Goal: Task Accomplishment & Management: Manage account settings

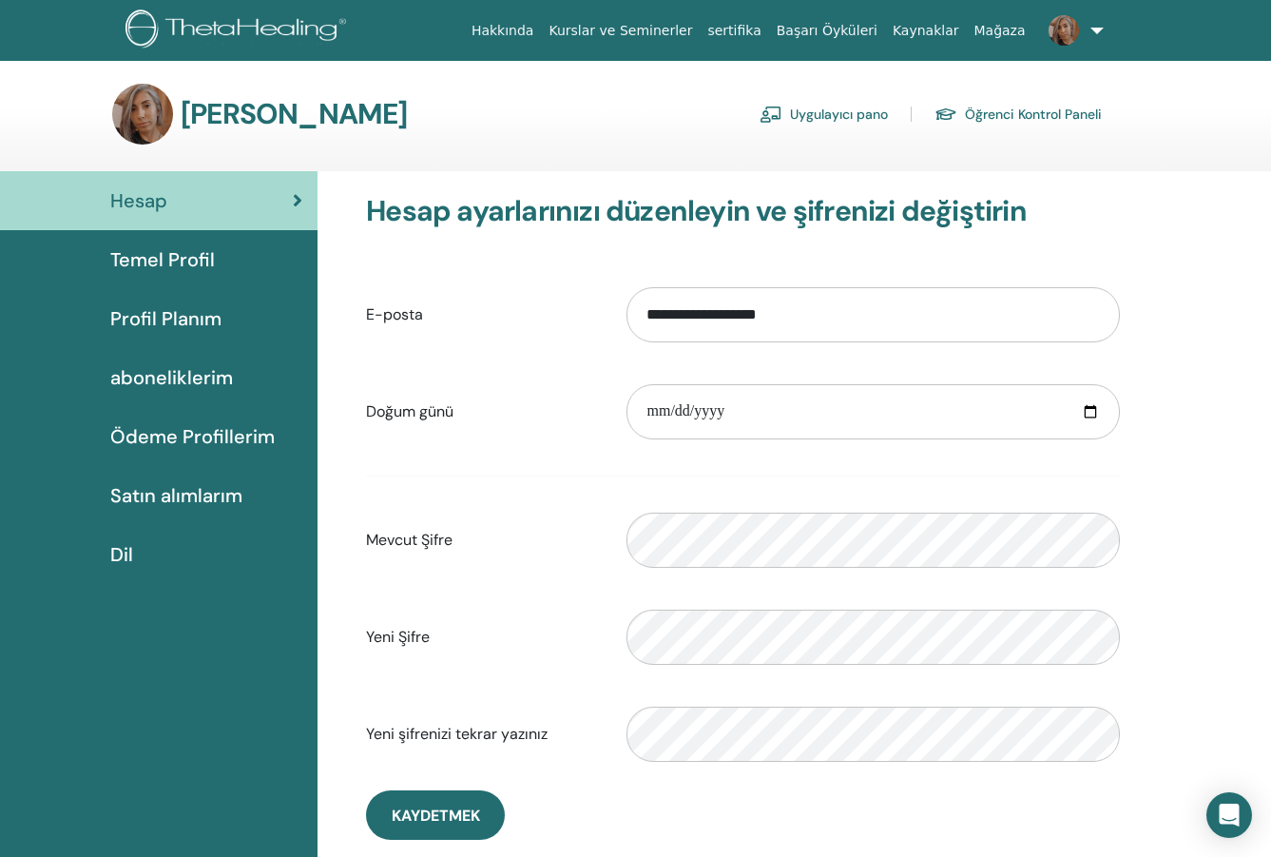
click at [149, 436] on span "Ödeme Profillerim" at bounding box center [192, 436] width 165 height 29
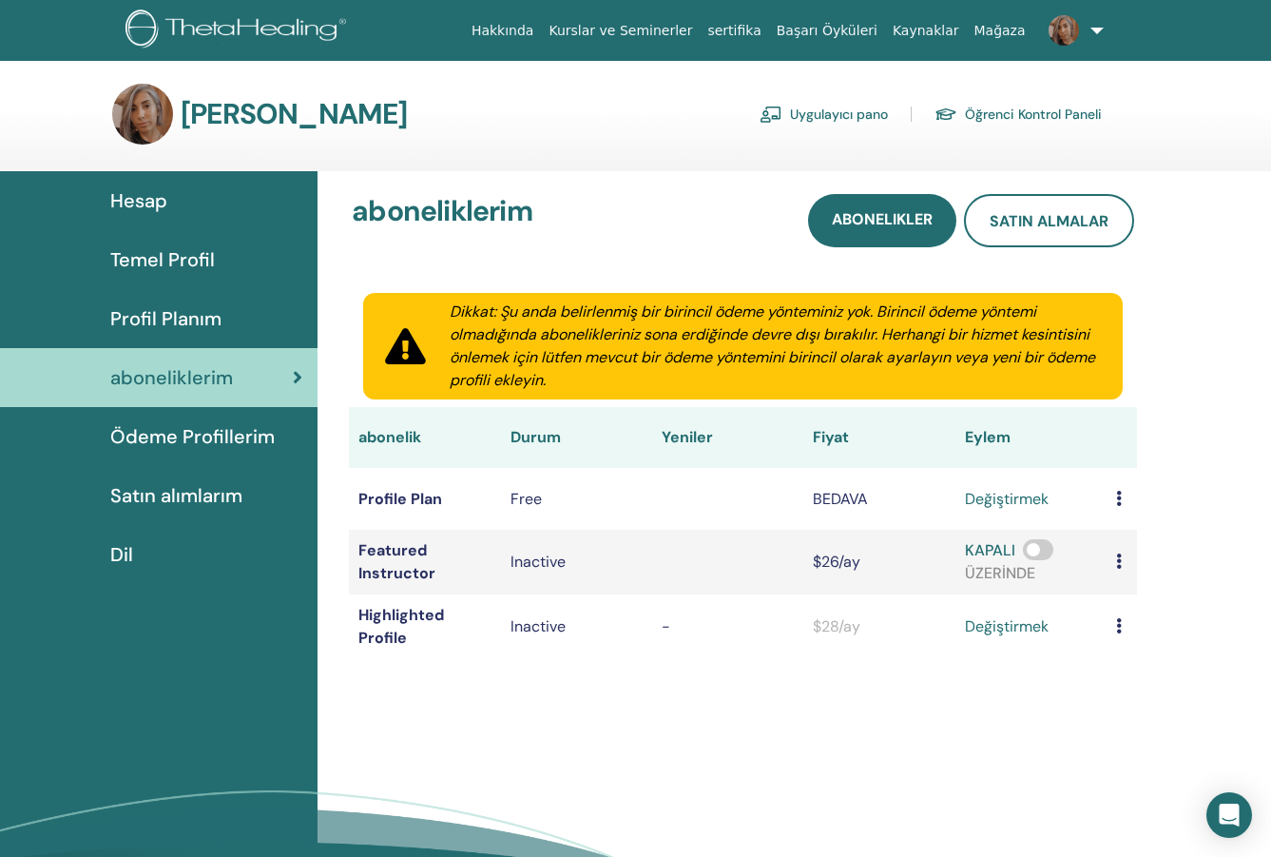
click at [168, 320] on span "Profil Planım" at bounding box center [165, 318] width 111 height 29
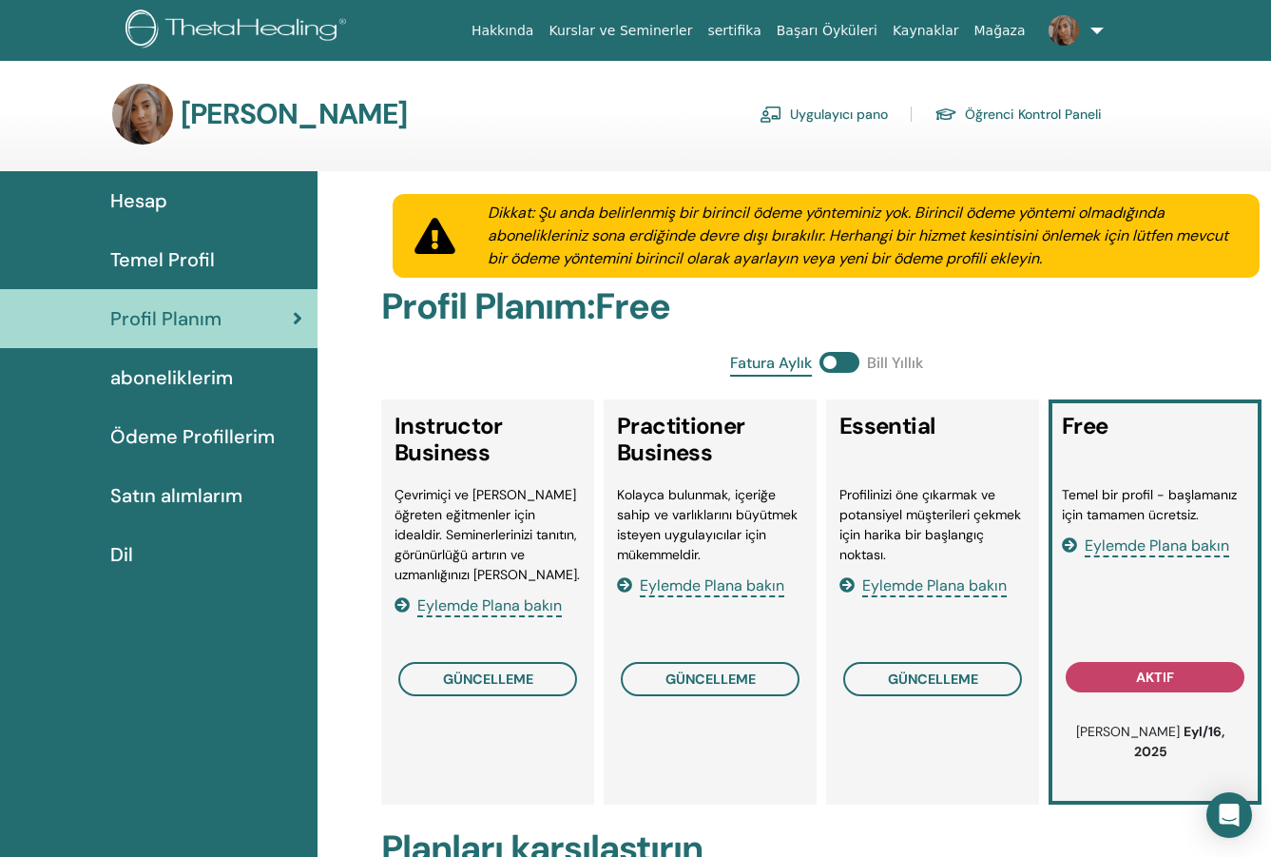
click at [167, 261] on span "Temel Profil" at bounding box center [162, 259] width 105 height 29
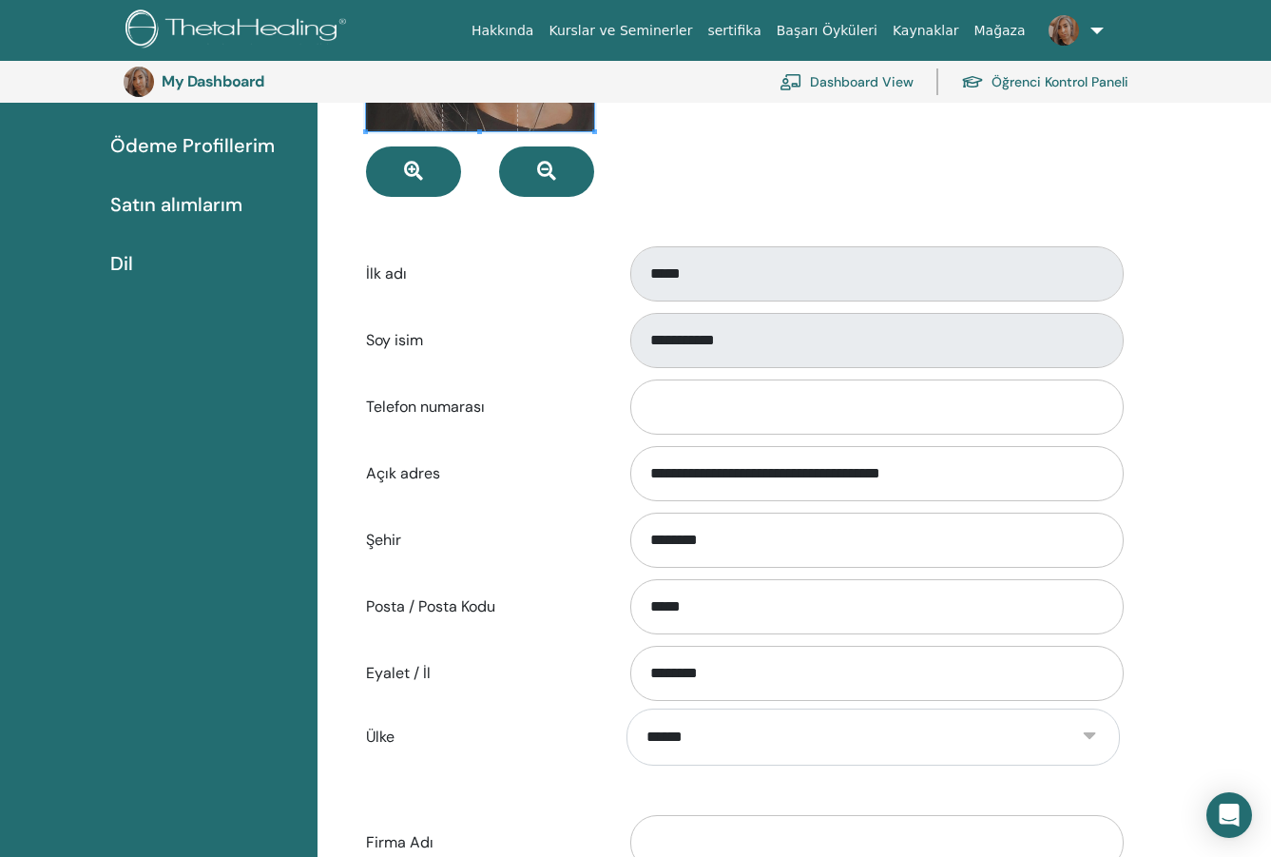
scroll to position [398, 0]
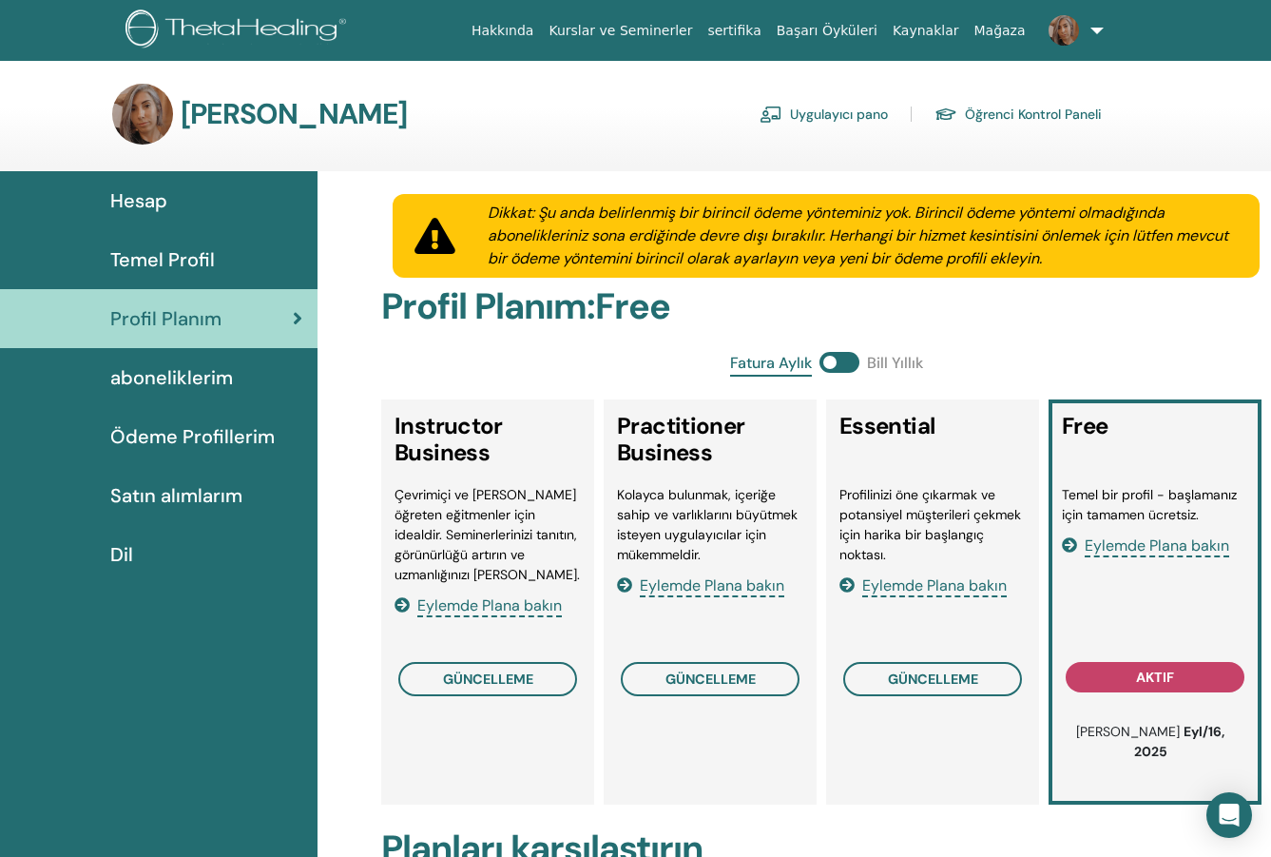
click at [203, 261] on span "Temel Profil" at bounding box center [162, 259] width 105 height 29
